Goal: Task Accomplishment & Management: Use online tool/utility

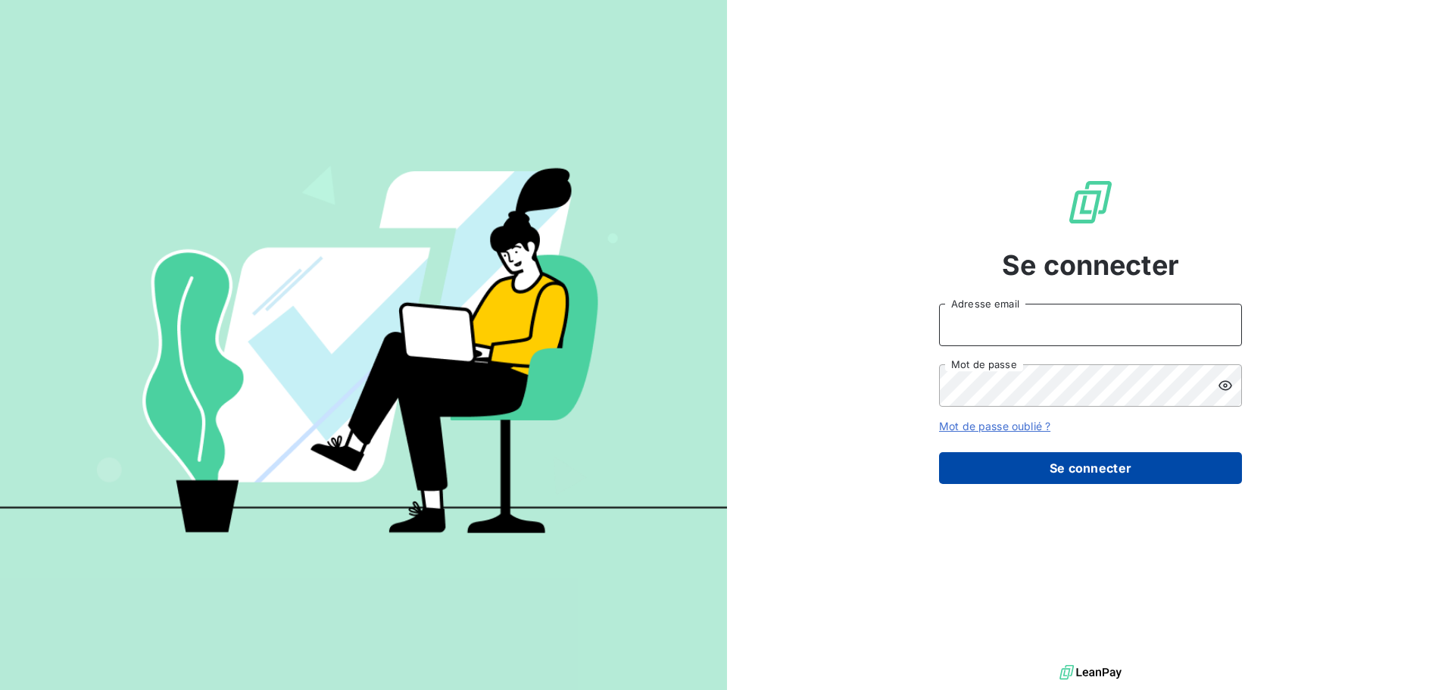
type input "[PERSON_NAME][EMAIL_ADDRESS][DOMAIN_NAME]"
click at [1113, 475] on button "Se connecter" at bounding box center [1090, 468] width 303 height 32
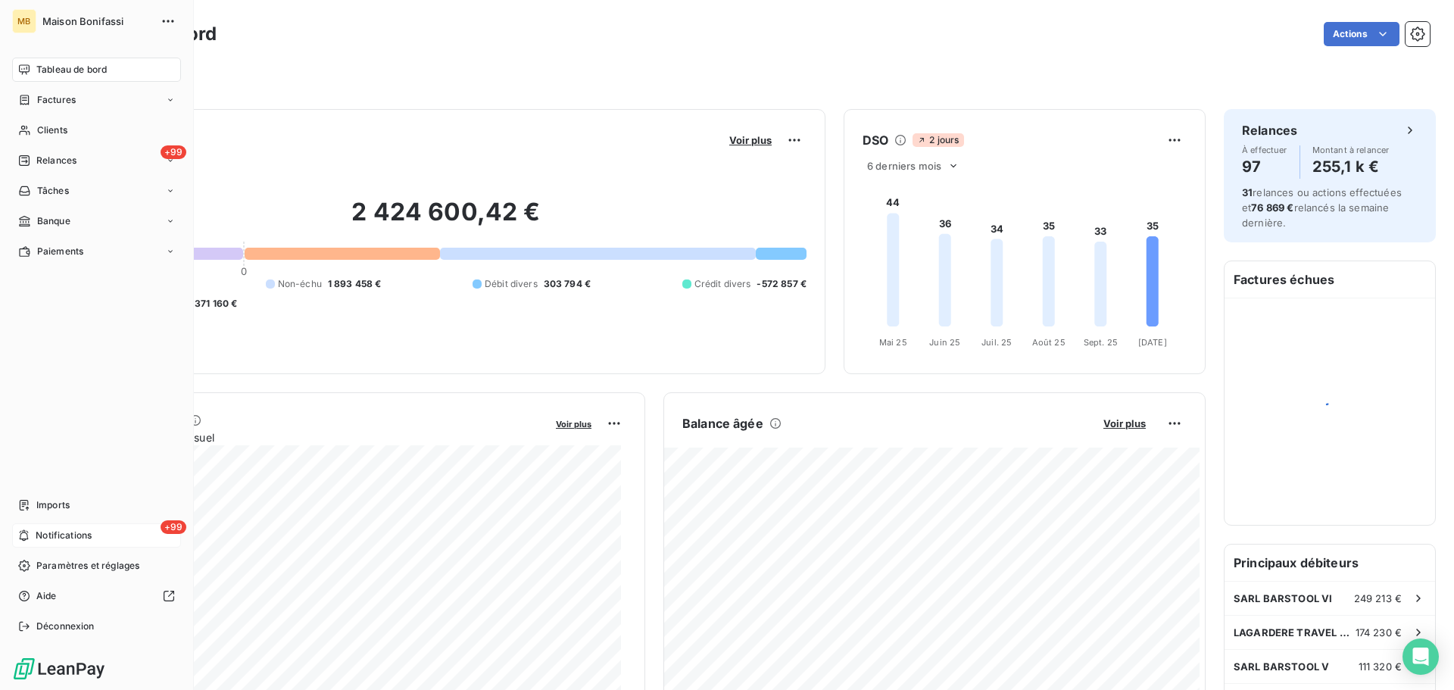
click at [45, 536] on span "Notifications" at bounding box center [64, 536] width 56 height 14
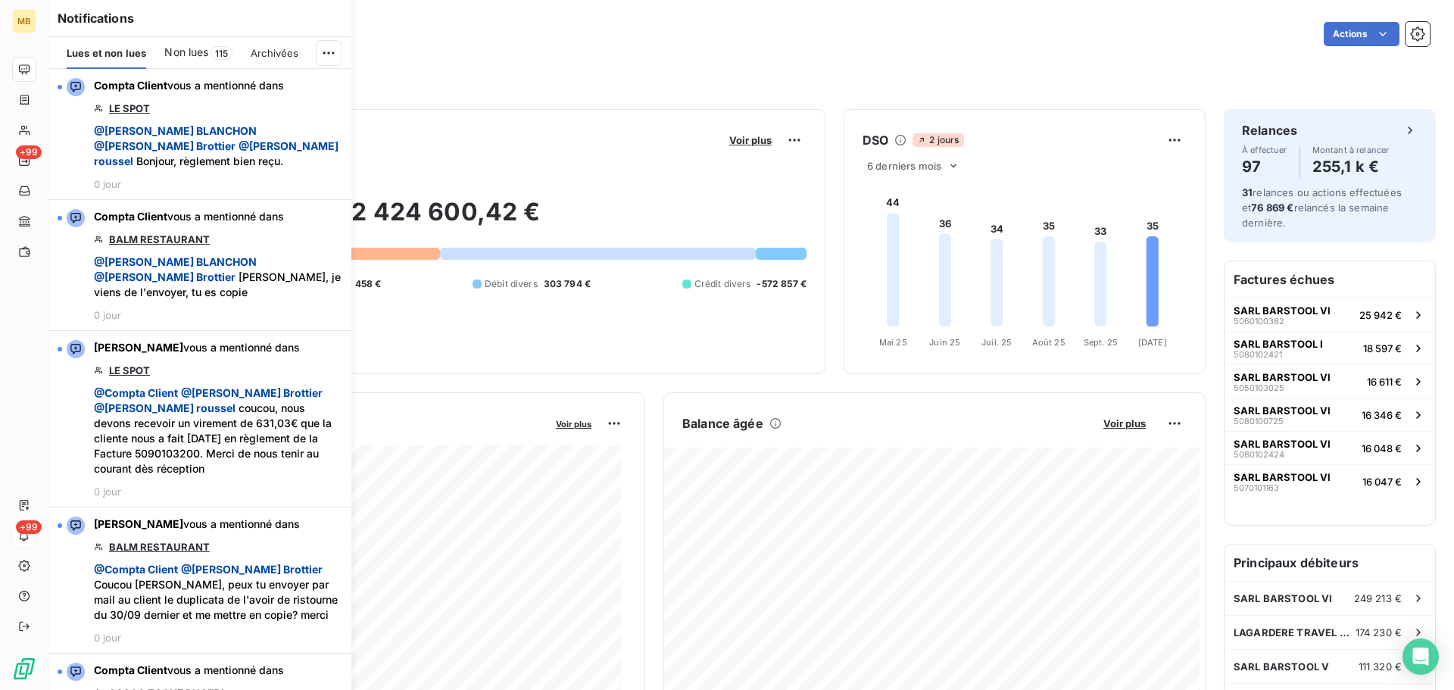
click at [499, 70] on div "Filtrer" at bounding box center [751, 76] width 1357 height 29
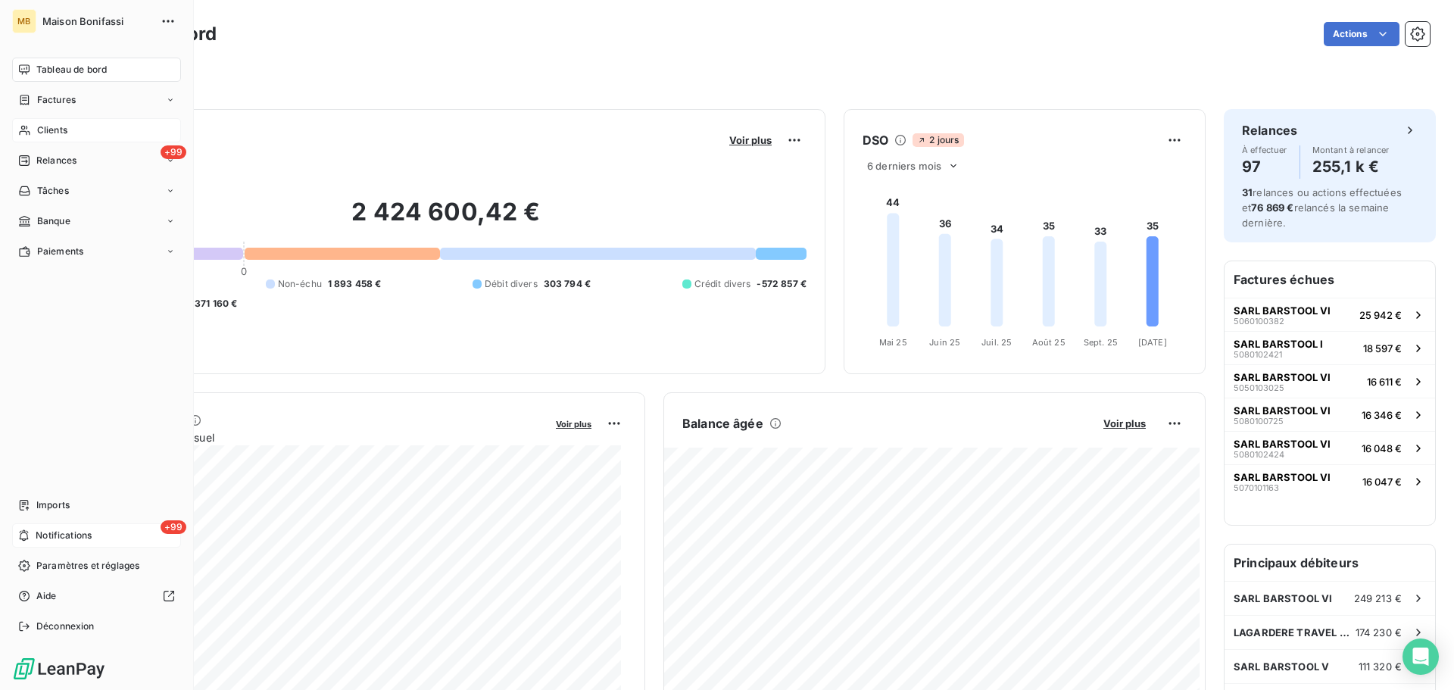
click at [45, 133] on span "Clients" at bounding box center [52, 130] width 30 height 14
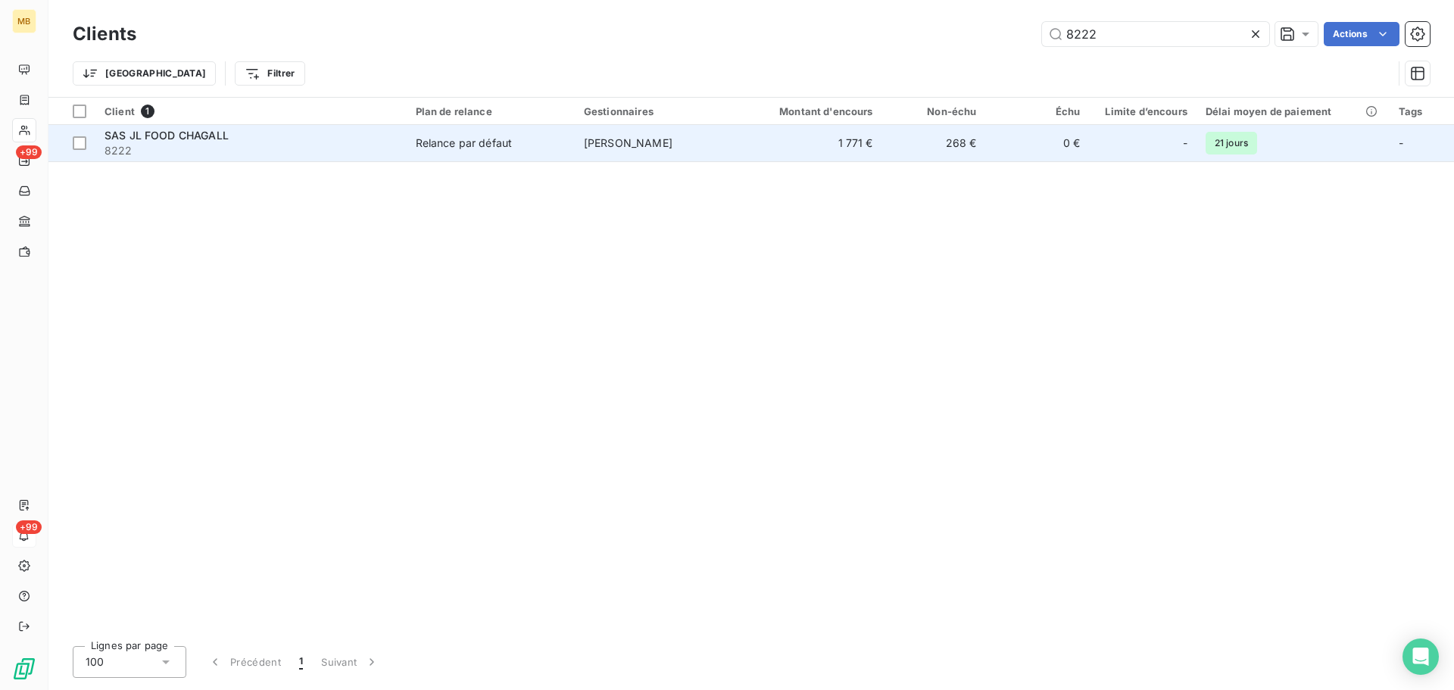
type input "8222"
click at [638, 140] on span "[PERSON_NAME]" at bounding box center [628, 142] width 89 height 13
